Goal: Navigation & Orientation: Find specific page/section

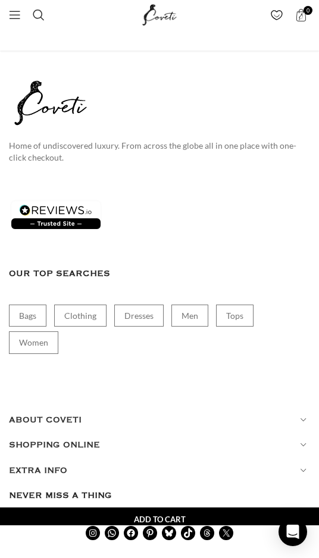
scroll to position [4532, 0]
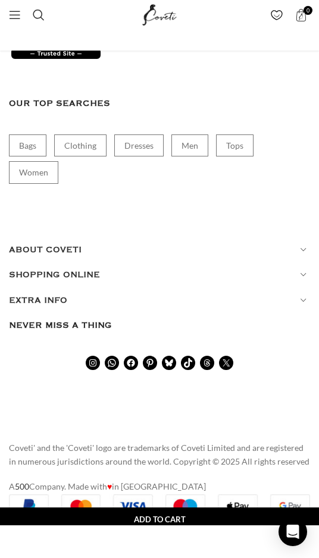
click at [70, 243] on h5 "ABOUT COVETI" at bounding box center [159, 249] width 301 height 13
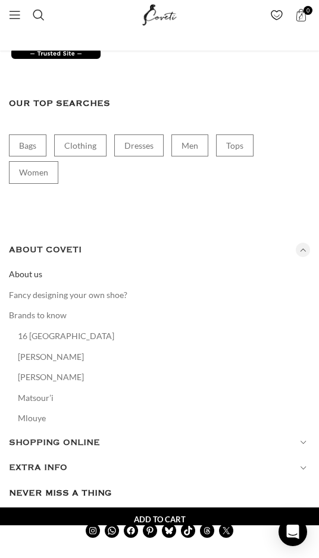
click at [35, 268] on link "About us" at bounding box center [26, 274] width 34 height 12
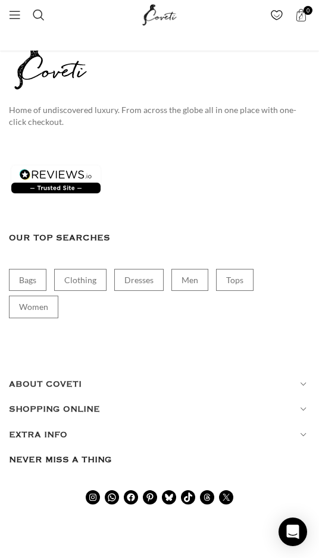
scroll to position [4212, 0]
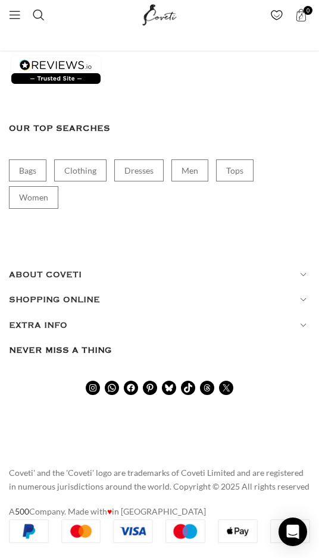
click at [66, 268] on h5 "ABOUT COVETI" at bounding box center [159, 274] width 301 height 13
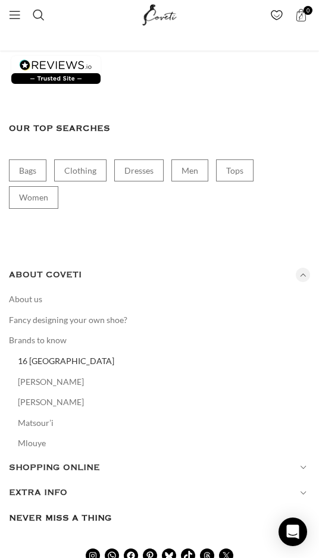
click at [54, 355] on link "16 [GEOGRAPHIC_DATA]" at bounding box center [67, 361] width 98 height 12
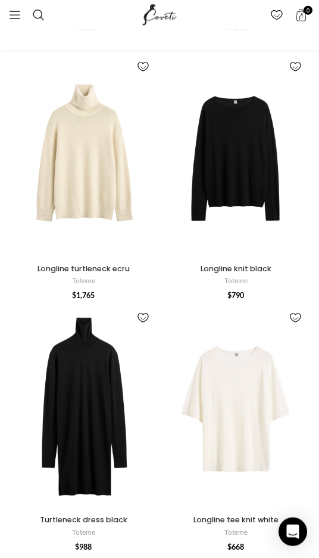
scroll to position [1550, 0]
